Goal: Task Accomplishment & Management: Use online tool/utility

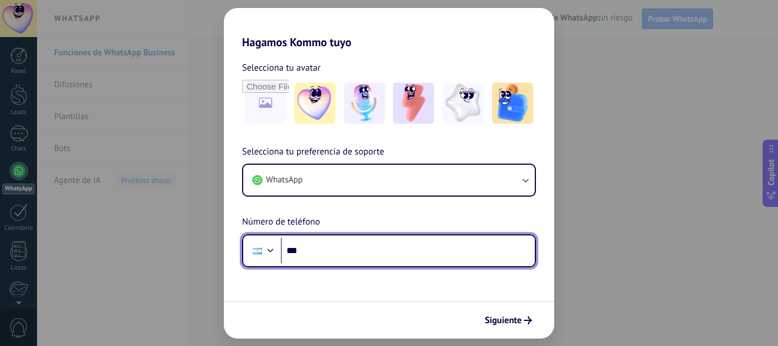
click at [309, 252] on input "***" at bounding box center [408, 250] width 254 height 26
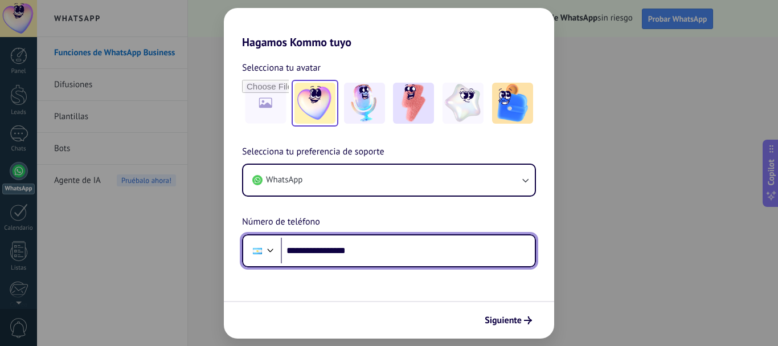
type input "**********"
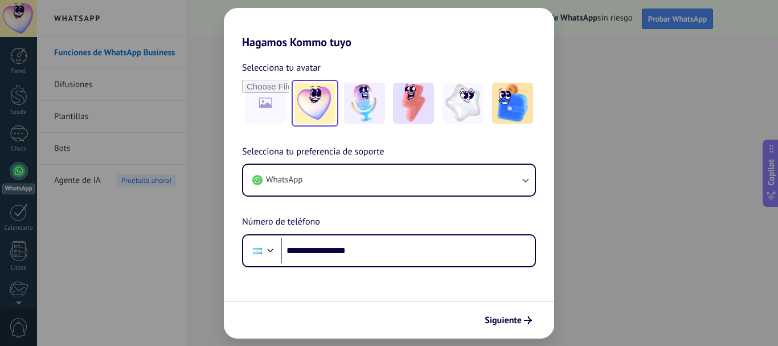
click at [327, 102] on img at bounding box center [314, 103] width 41 height 41
click at [515, 324] on span "Siguiente" at bounding box center [503, 320] width 37 height 8
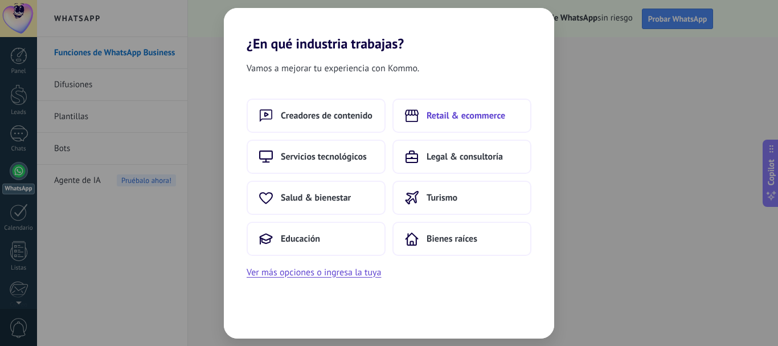
click at [454, 121] on span "Retail & ecommerce" at bounding box center [465, 115] width 79 height 11
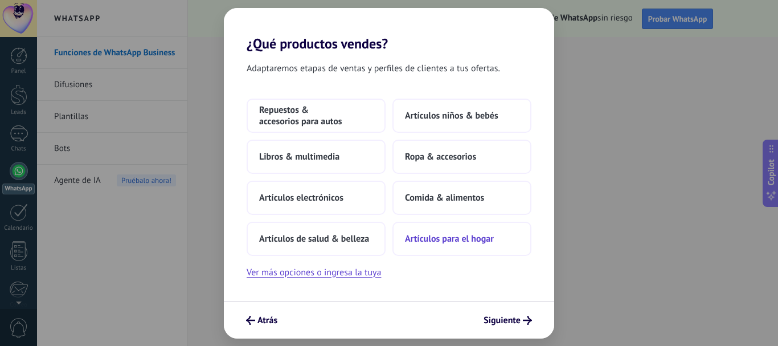
click at [418, 236] on span "Artículos para el hogar" at bounding box center [449, 238] width 89 height 11
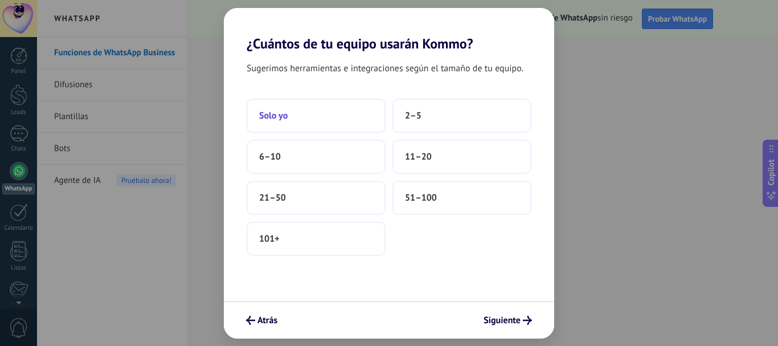
click at [313, 112] on button "Solo yo" at bounding box center [316, 116] width 139 height 34
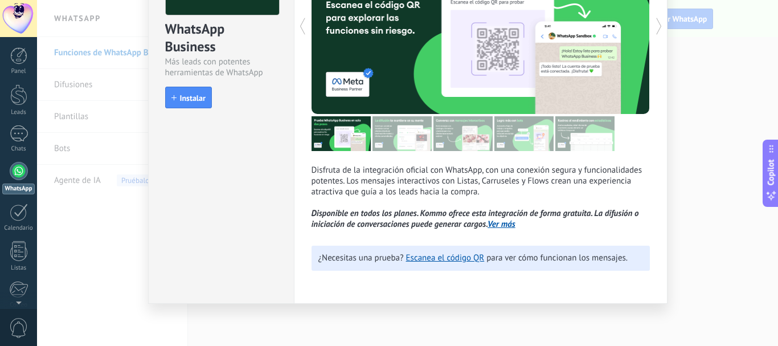
scroll to position [120, 0]
click at [436, 318] on div "WhatsApp Business Más leads con potentes herramientas de WhatsApp install Insta…" at bounding box center [407, 173] width 741 height 346
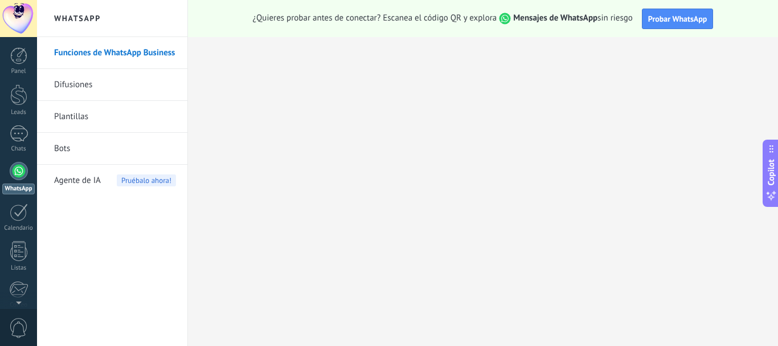
scroll to position [0, 0]
click at [676, 28] on button "Probar WhatsApp" at bounding box center [678, 19] width 72 height 20
